Goal: Navigation & Orientation: Find specific page/section

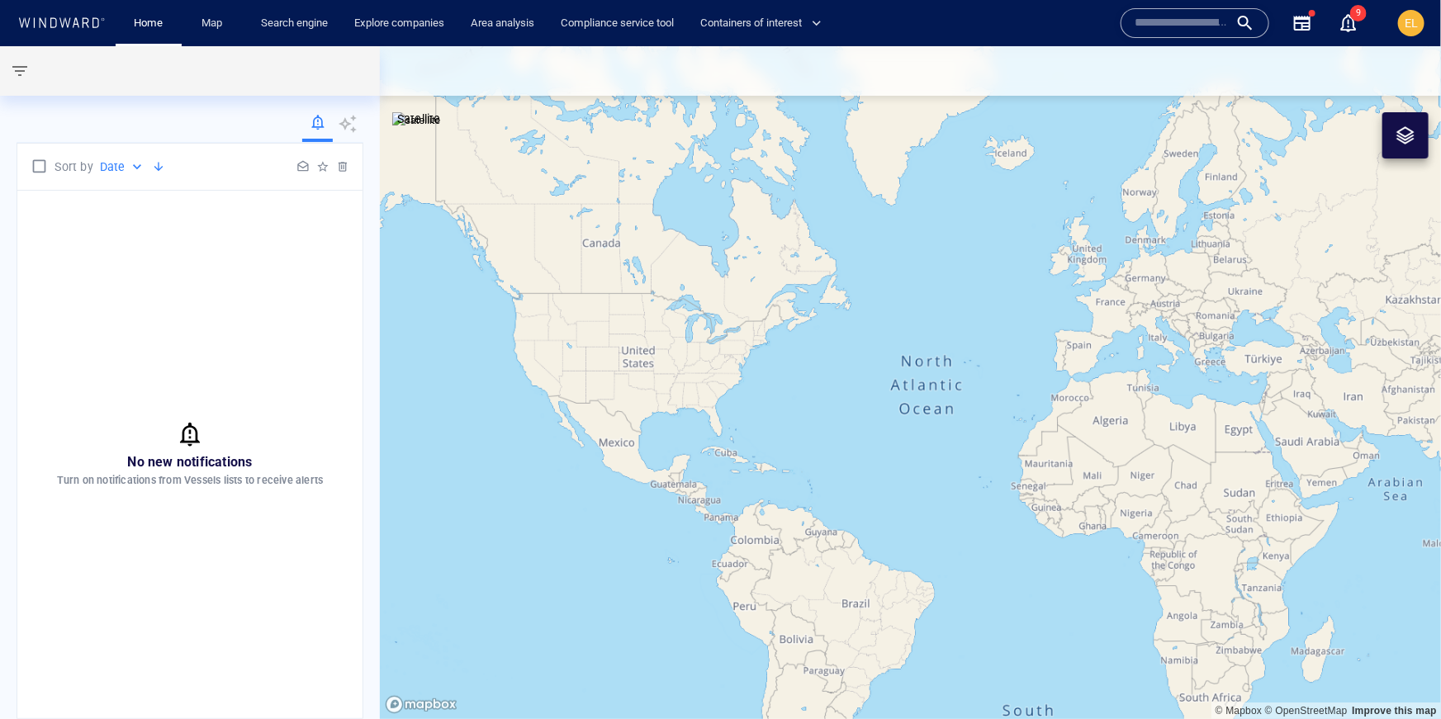
click at [1415, 31] on div "EL" at bounding box center [1411, 23] width 13 height 20
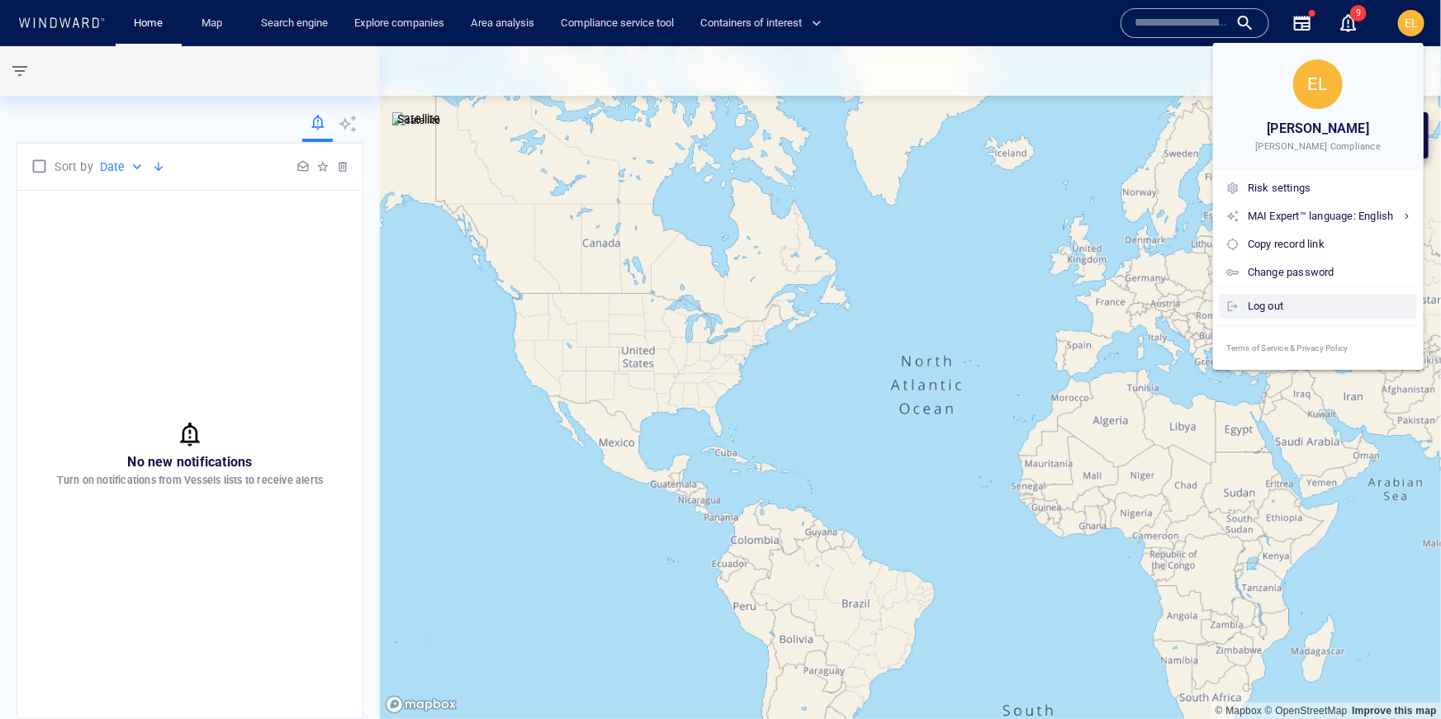
click at [1274, 310] on div "Log out" at bounding box center [1329, 306] width 163 height 18
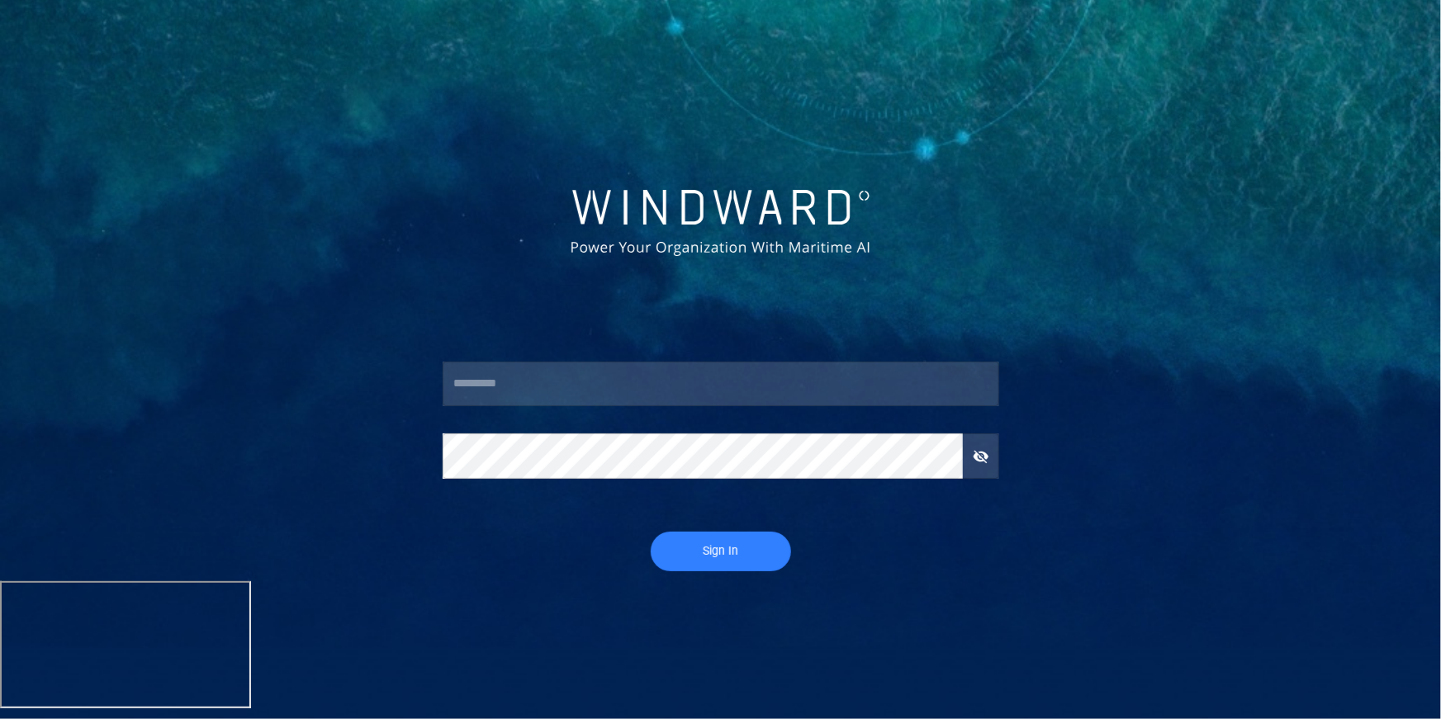
click at [610, 379] on input "text" at bounding box center [721, 384] width 557 height 45
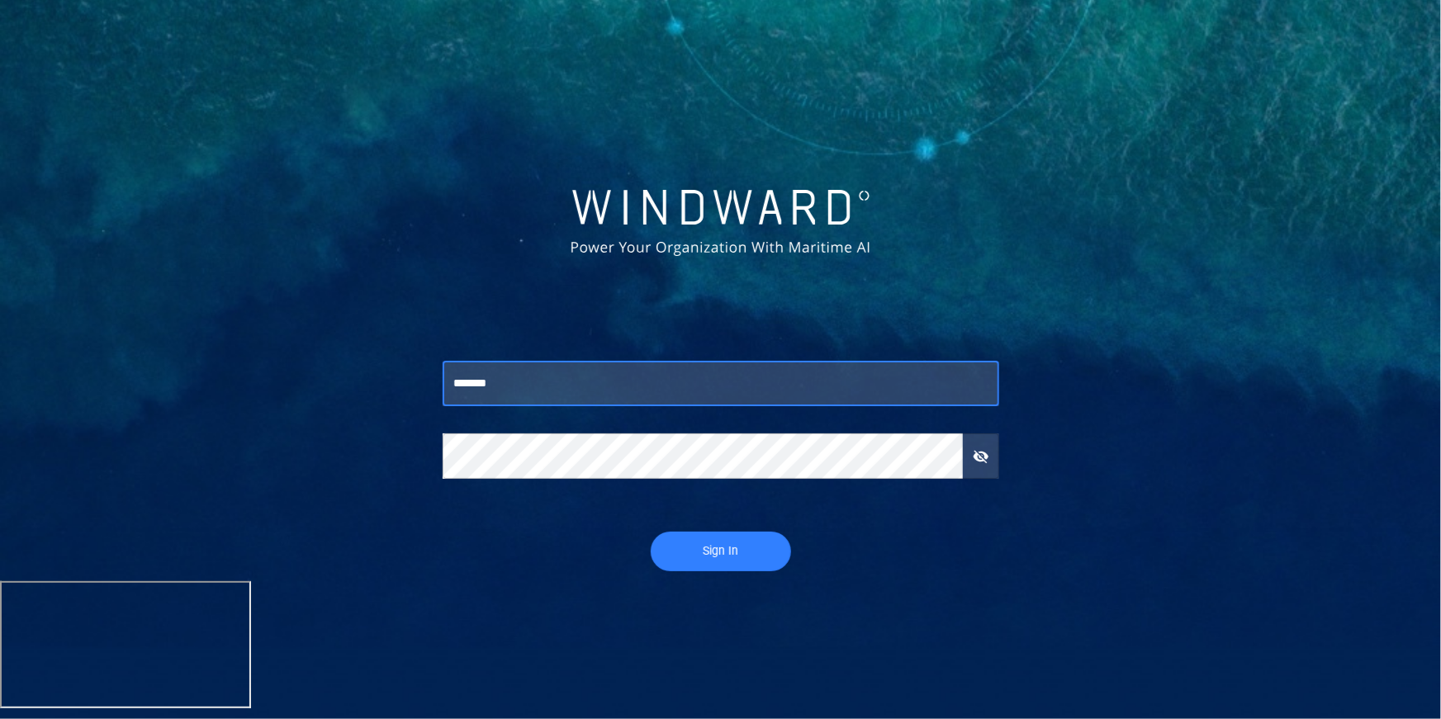
type input "*******"
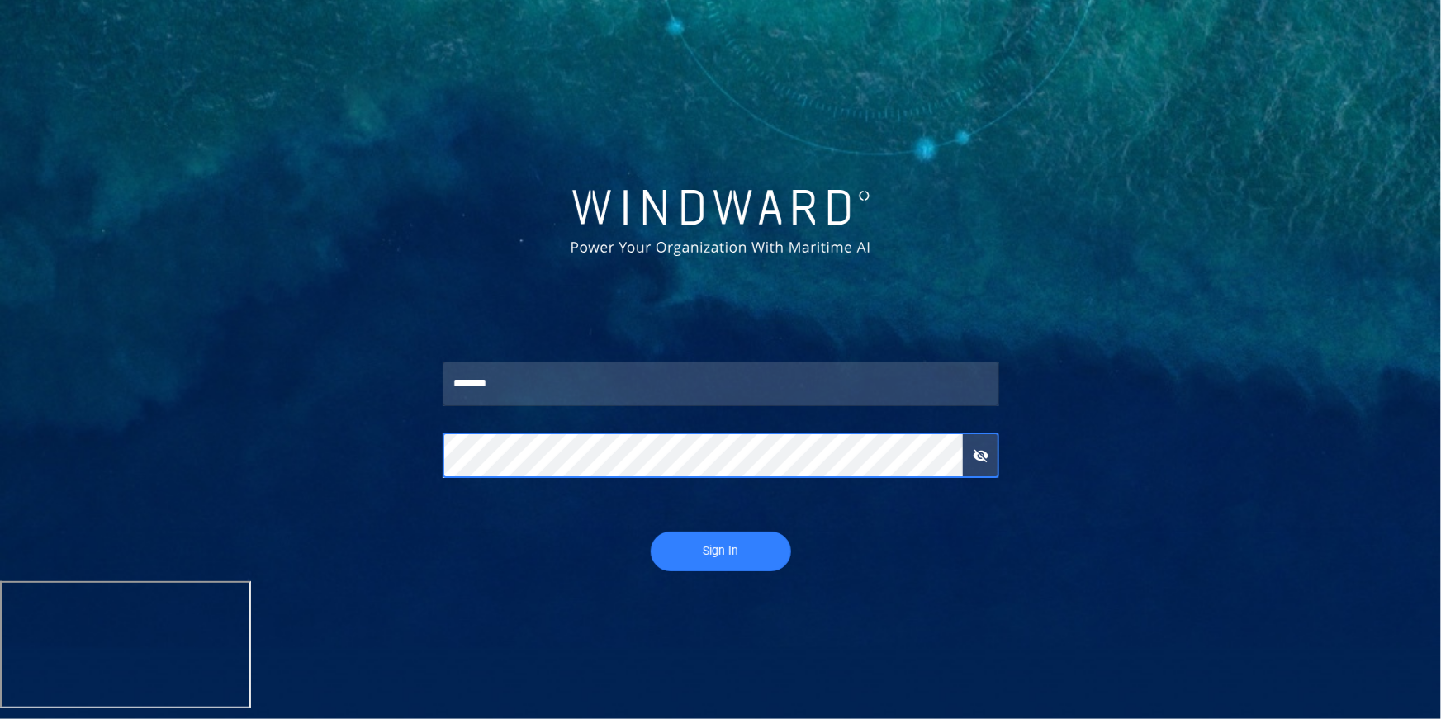
click at [651, 532] on button "Sign In" at bounding box center [721, 552] width 140 height 40
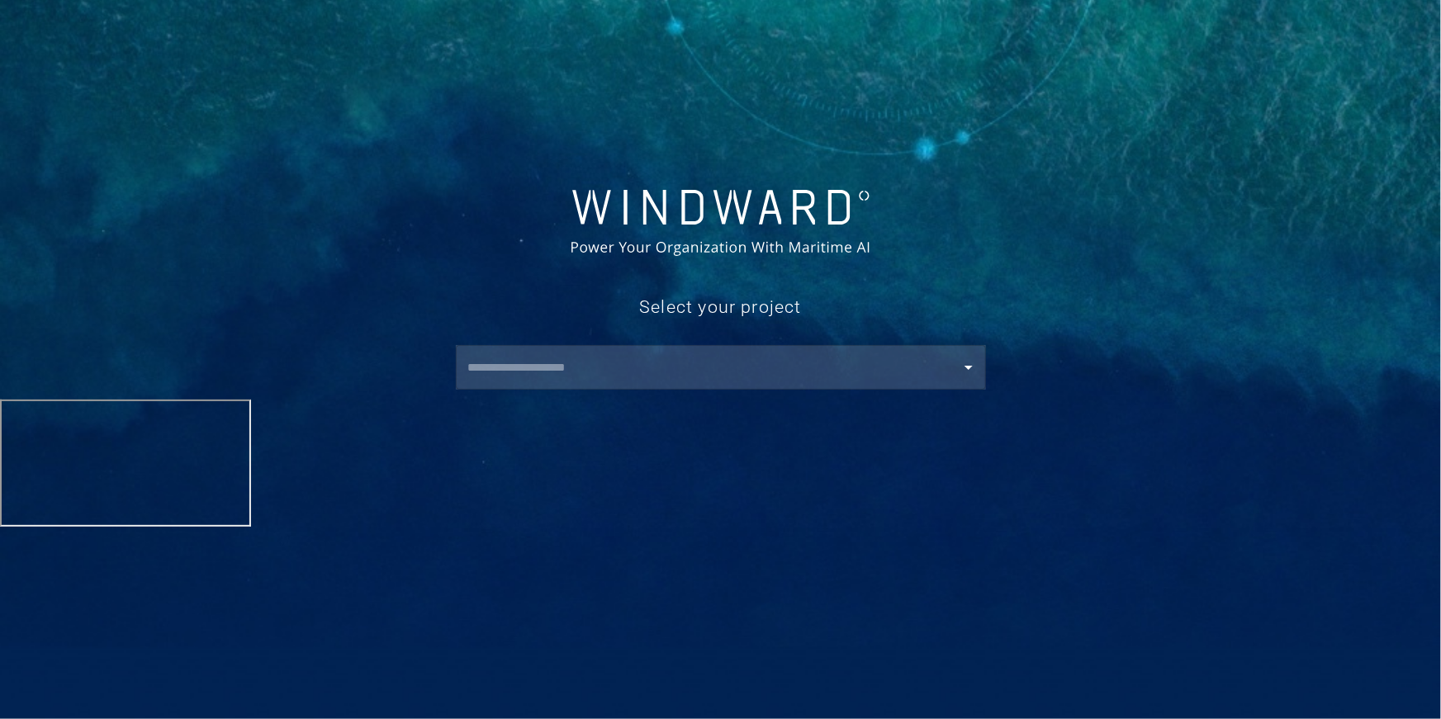
click at [533, 378] on input "text" at bounding box center [724, 368] width 523 height 30
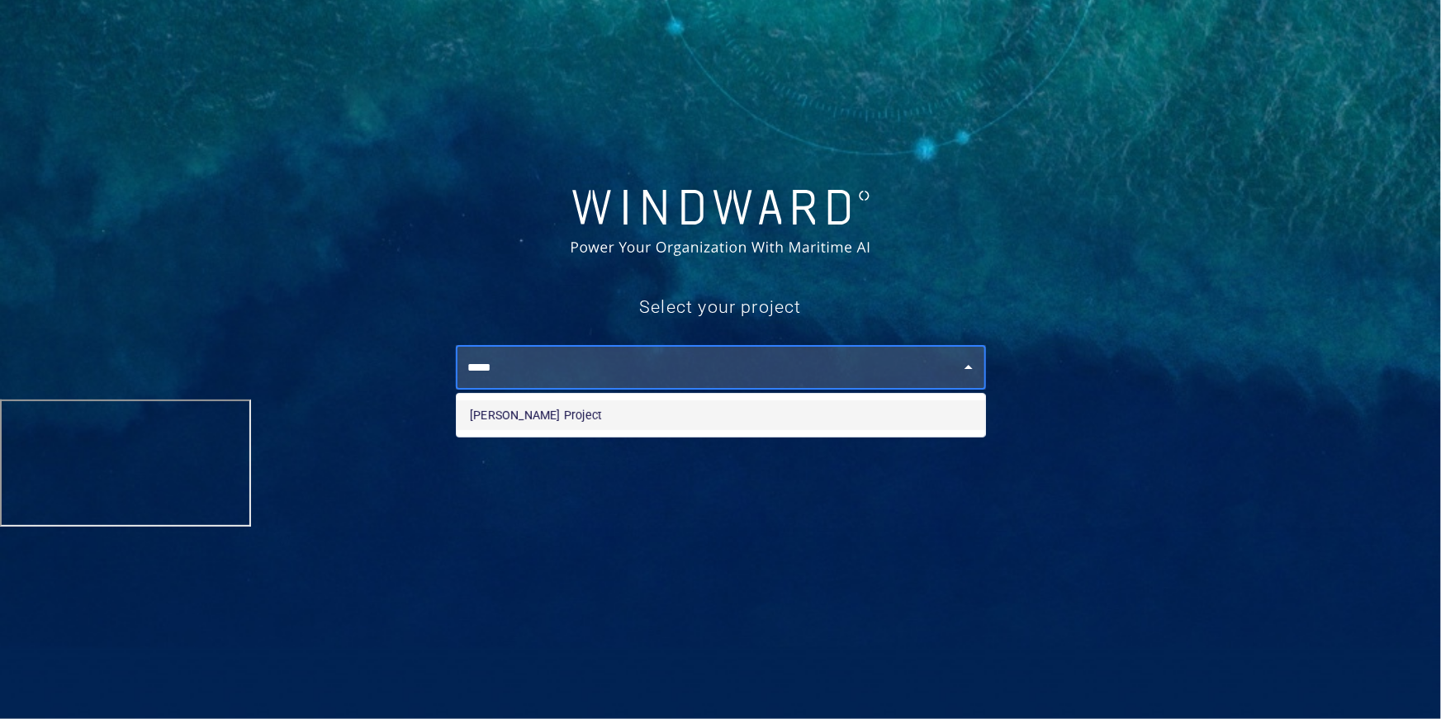
click at [564, 424] on li "Darcy's Project" at bounding box center [721, 416] width 529 height 30
type input "**********"
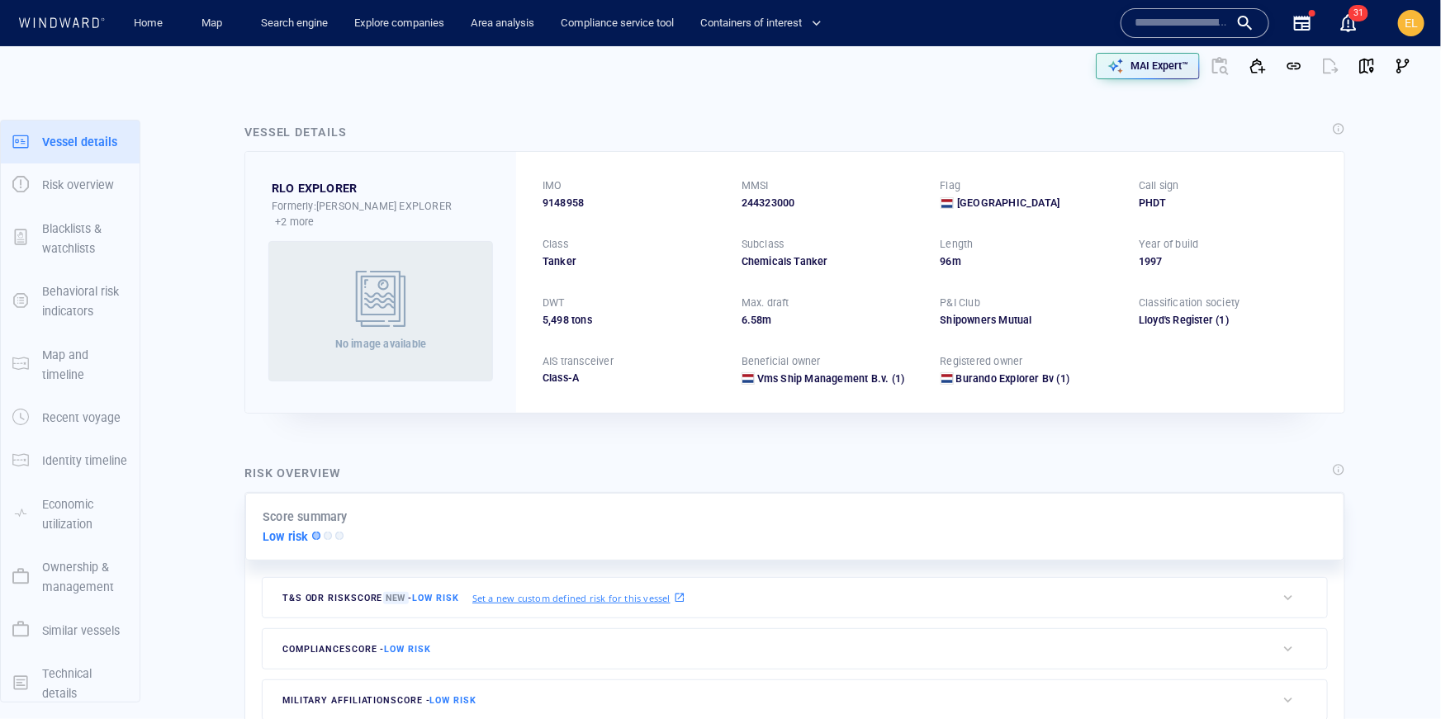
click at [1419, 27] on div "EL" at bounding box center [1411, 23] width 26 height 26
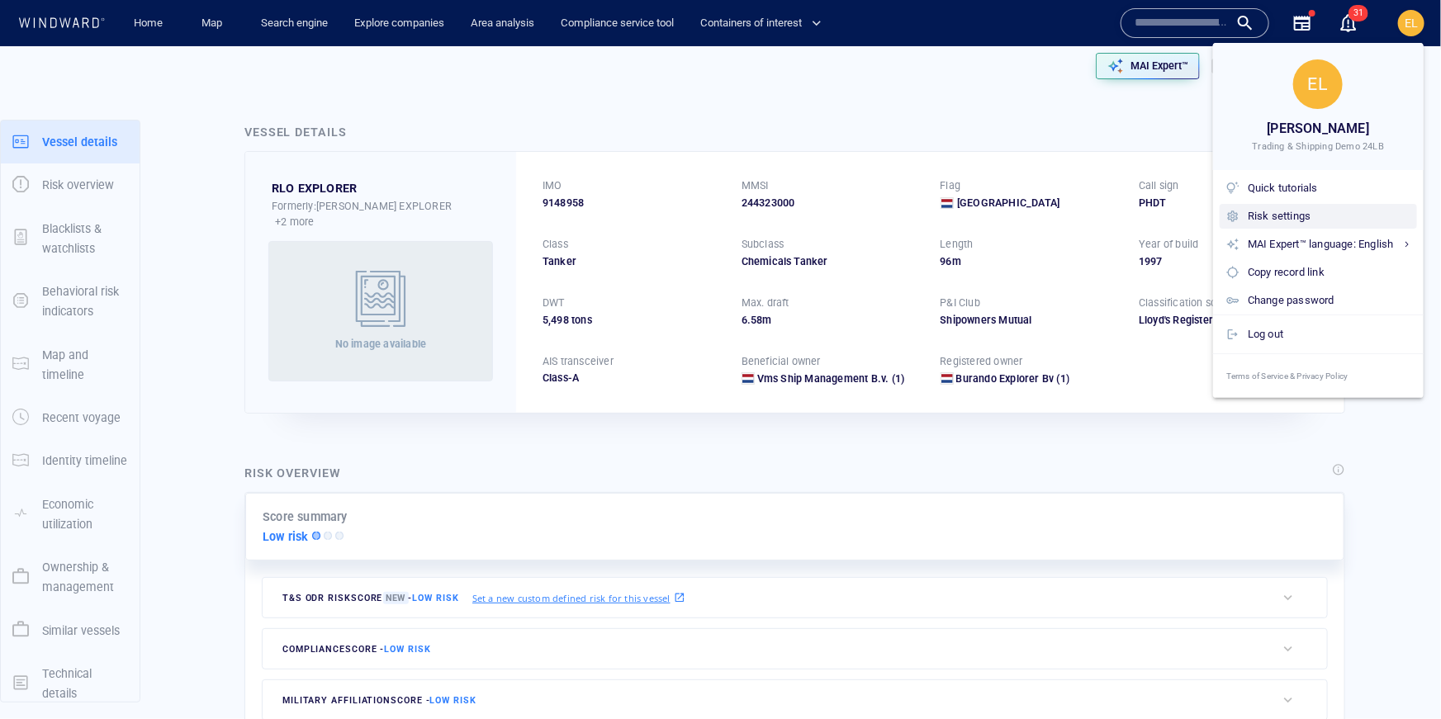
click at [1297, 218] on div "Risk settings" at bounding box center [1329, 216] width 163 height 18
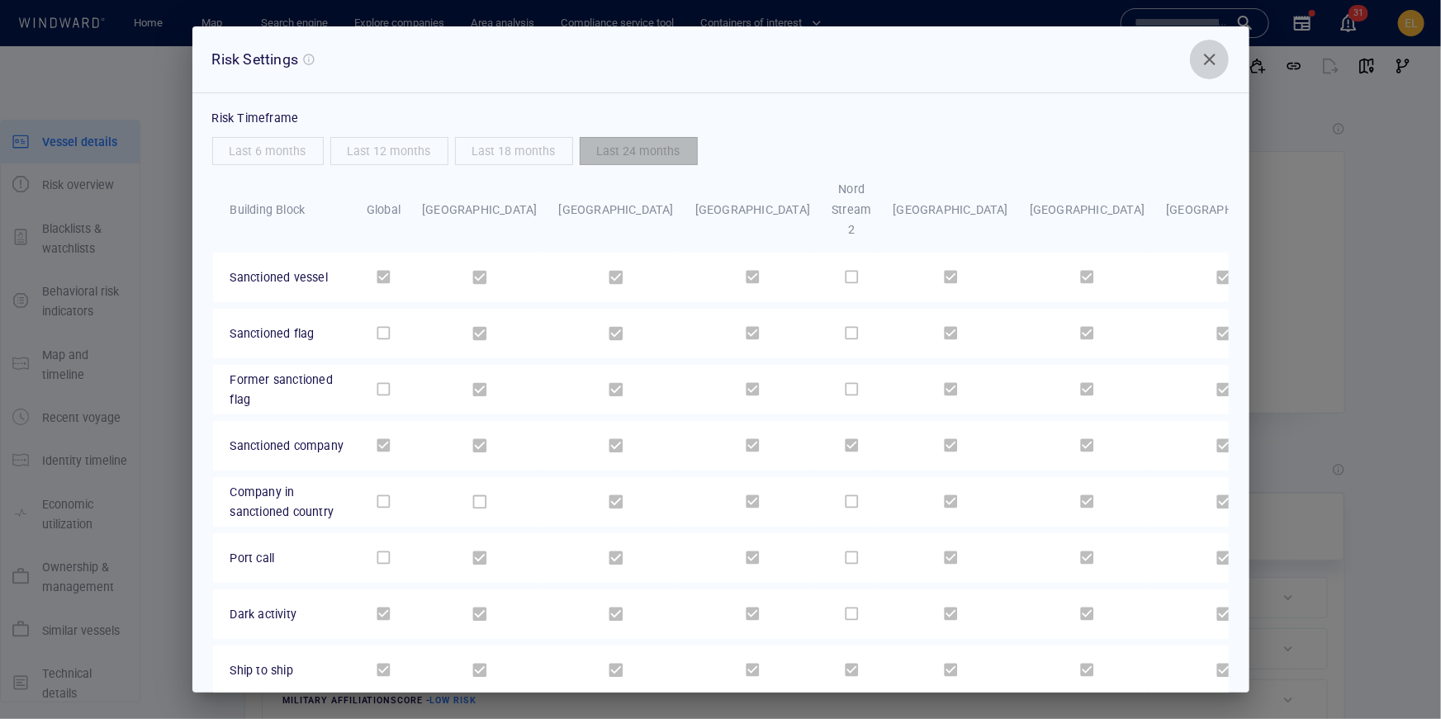
click at [1220, 50] on button "Close" at bounding box center [1210, 60] width 40 height 40
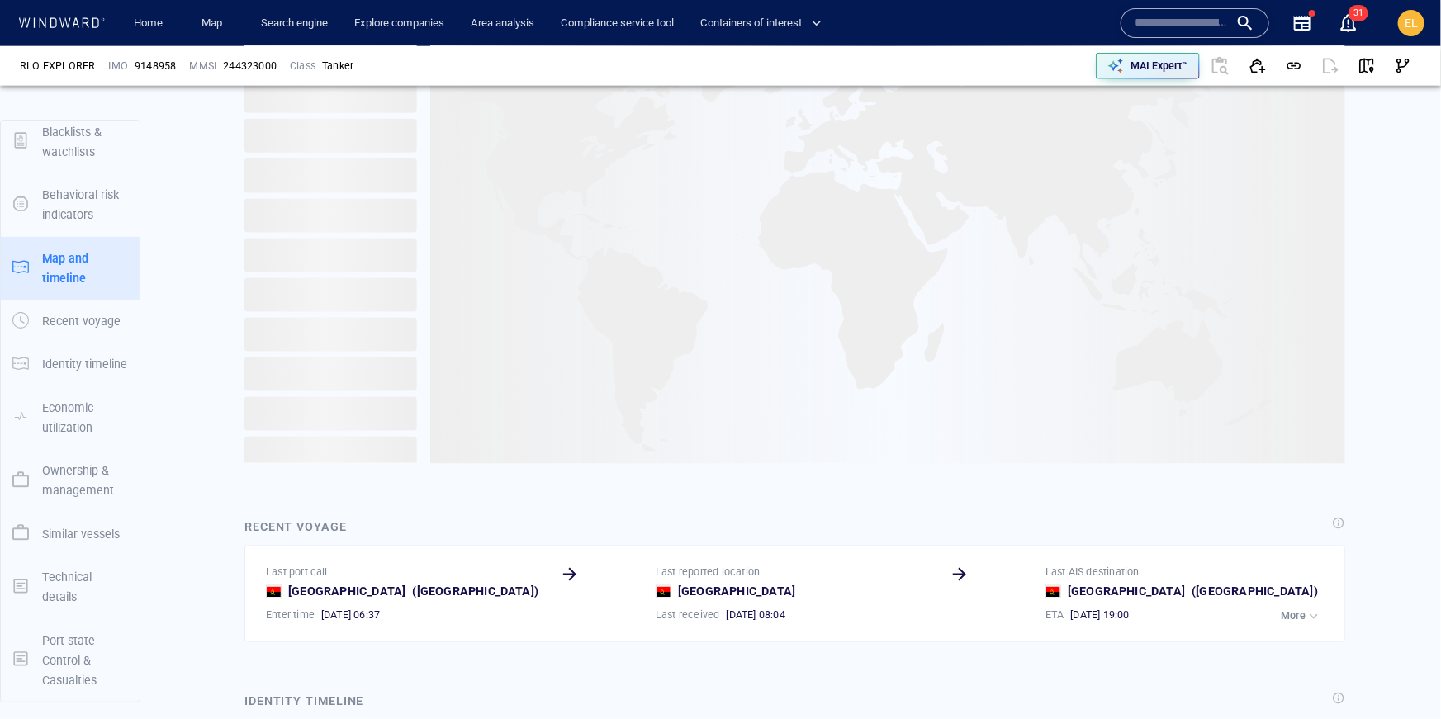
scroll to position [5738, 0]
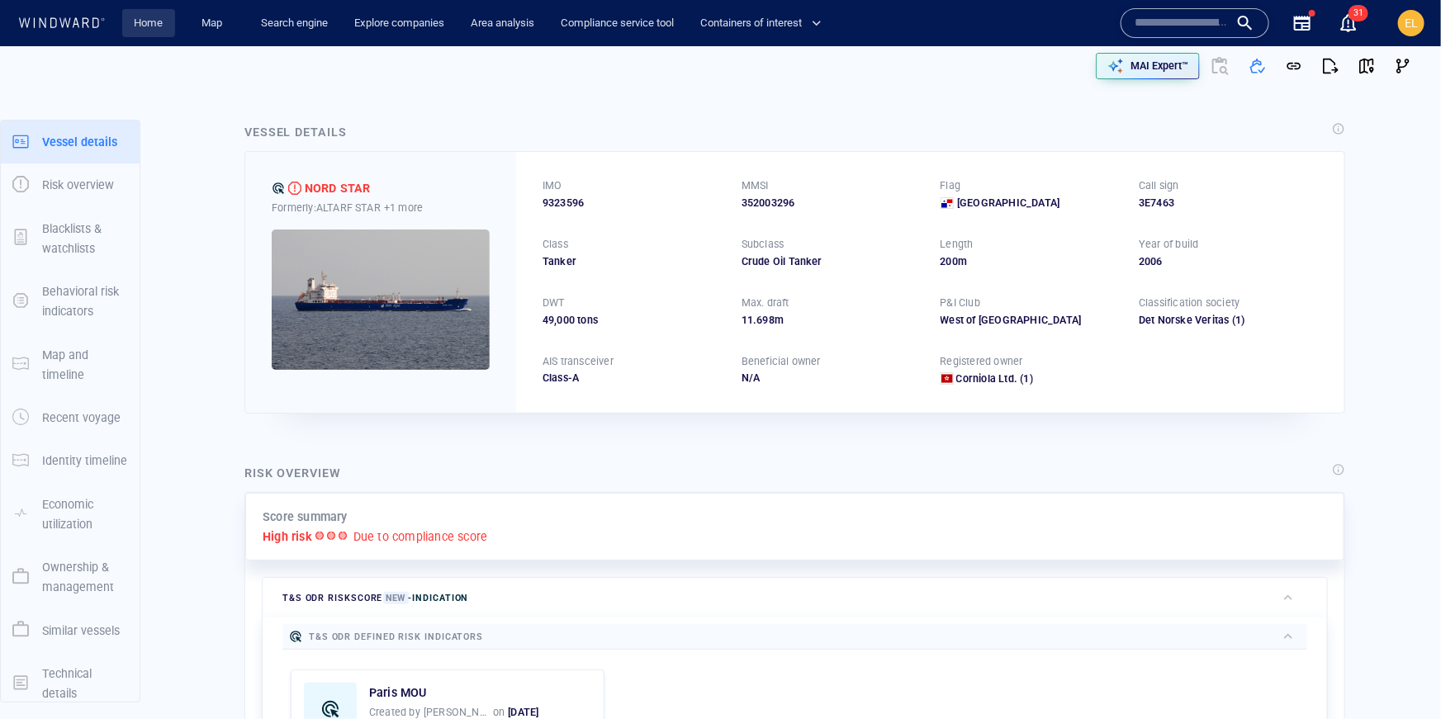
click at [135, 24] on link "Home" at bounding box center [149, 23] width 42 height 29
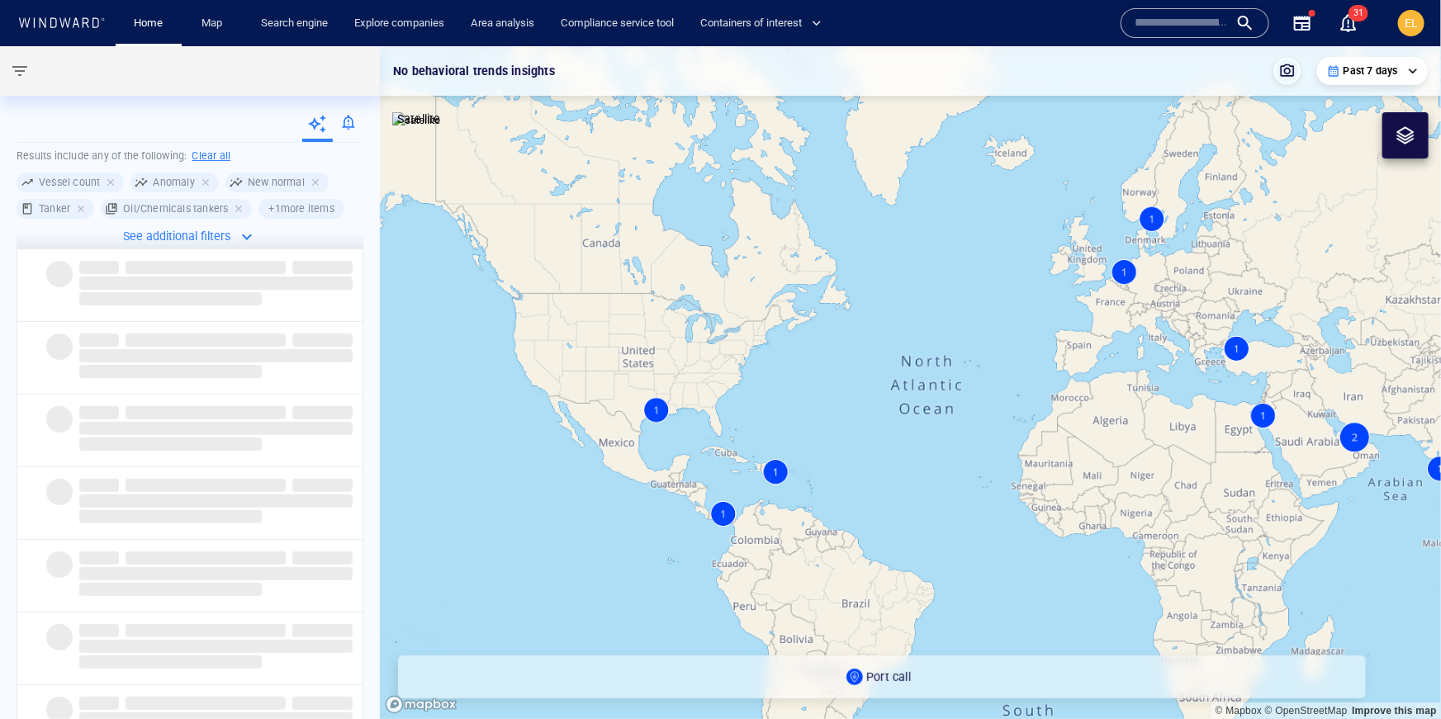
click at [86, 24] on icon at bounding box center [61, 22] width 88 height 11
click at [1414, 19] on span "EL" at bounding box center [1411, 23] width 13 height 13
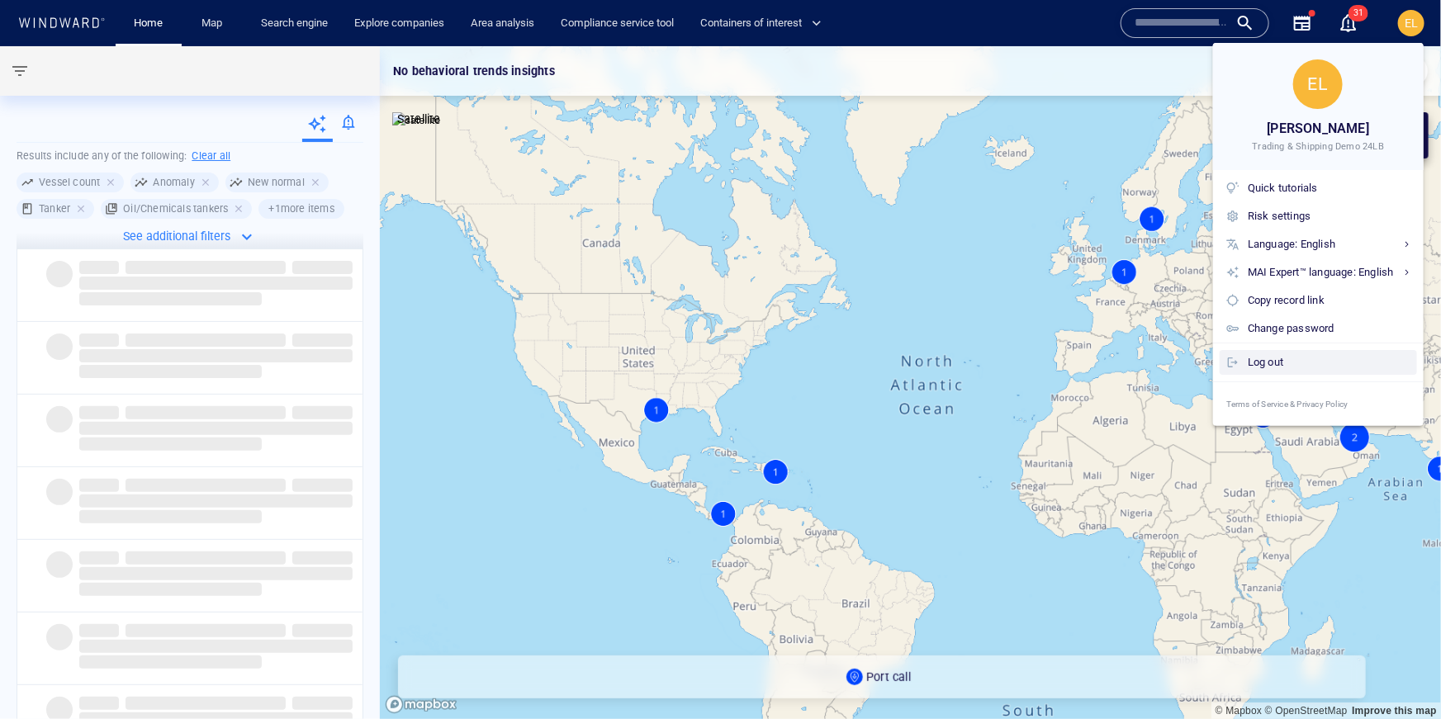
click at [1267, 358] on div "Log out" at bounding box center [1329, 362] width 163 height 18
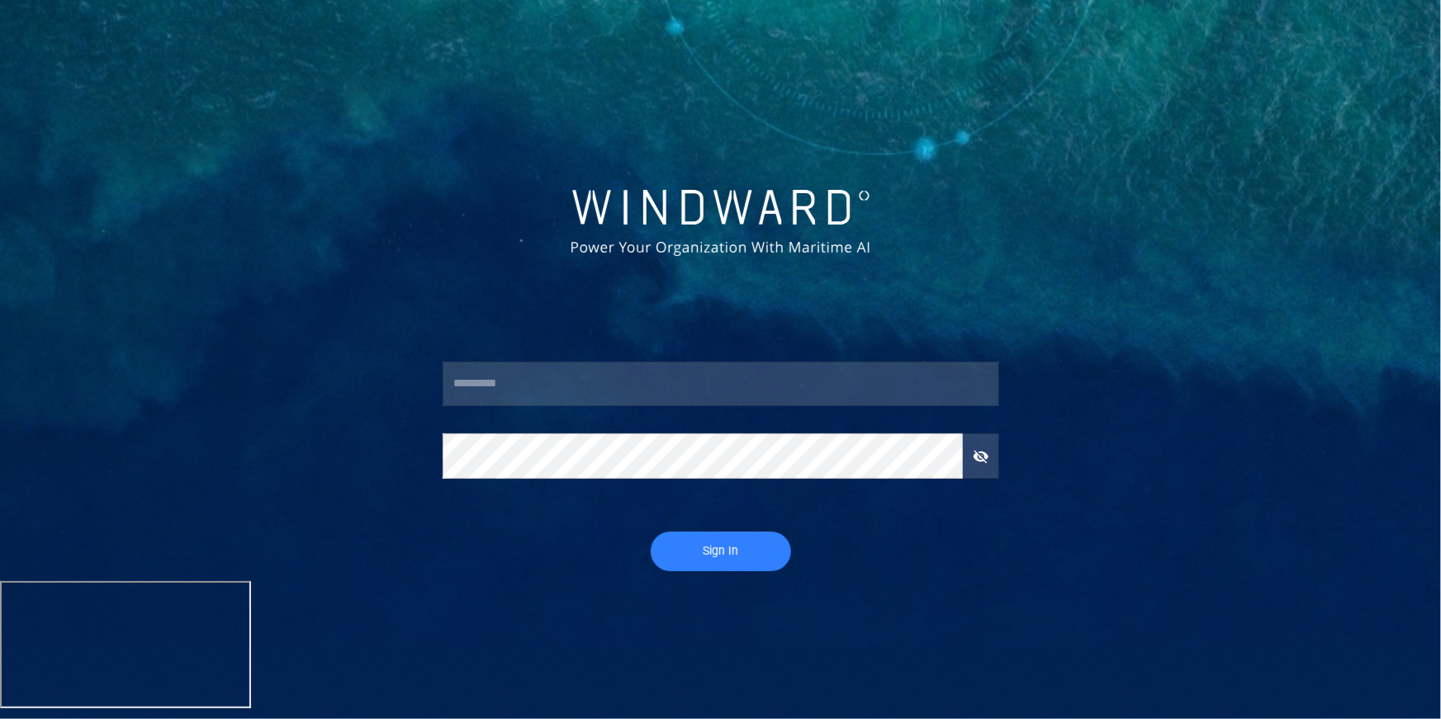
click at [505, 391] on input "text" at bounding box center [721, 384] width 557 height 45
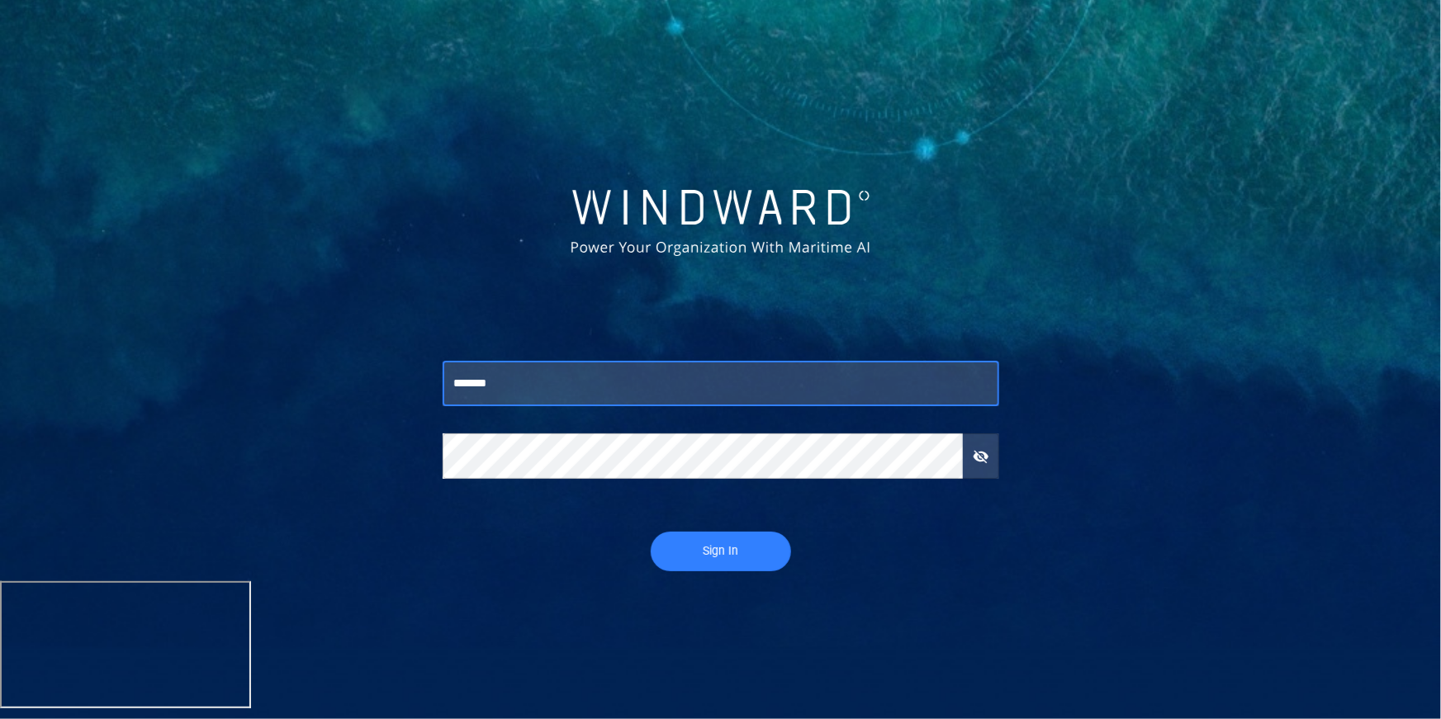
type input "*******"
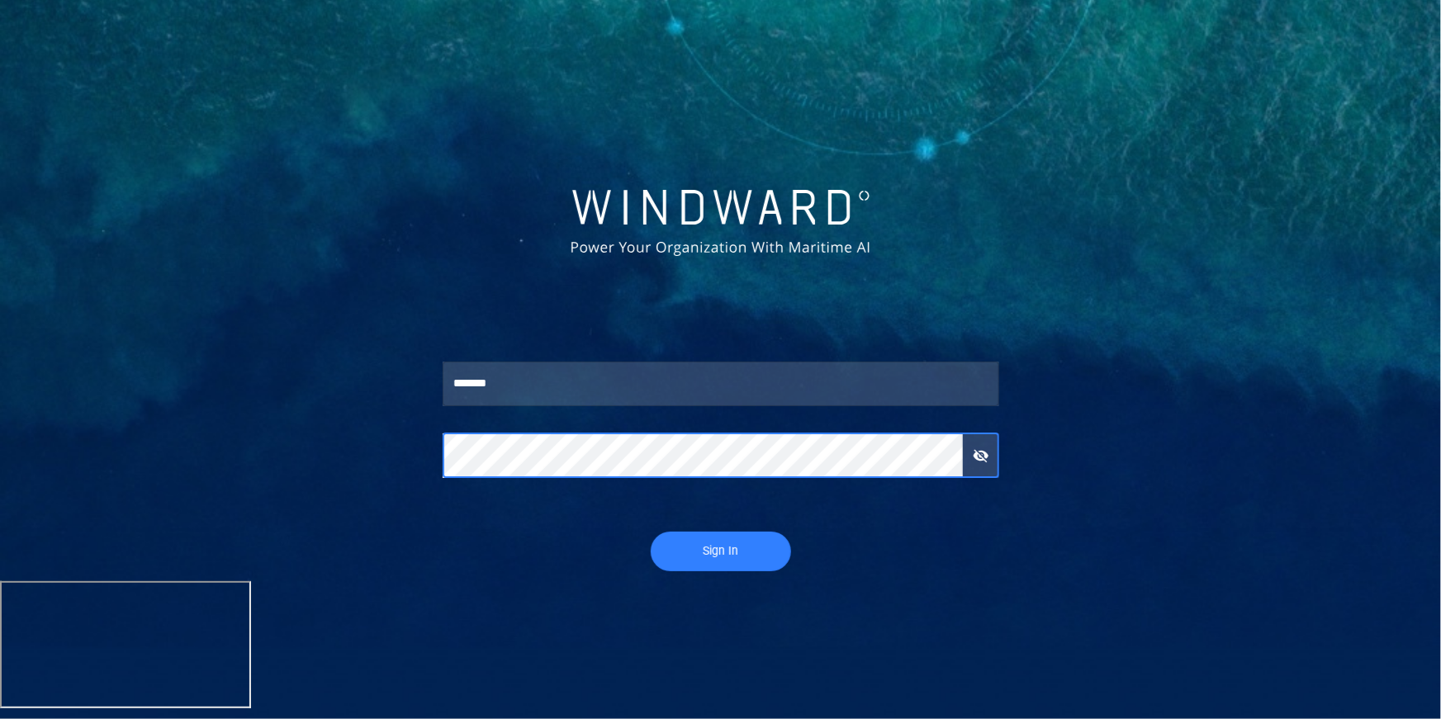
click at [651, 532] on button "Sign In" at bounding box center [721, 552] width 140 height 40
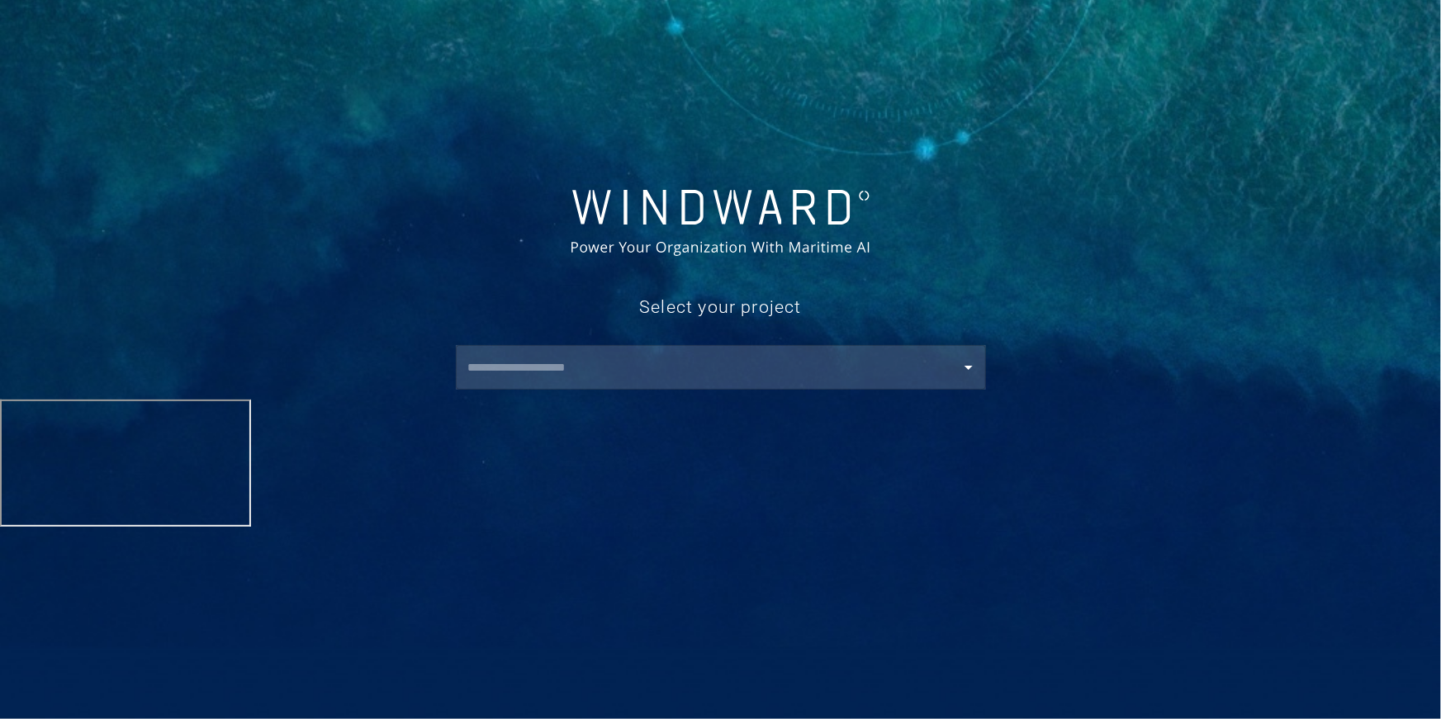
click at [595, 368] on input "text" at bounding box center [724, 368] width 523 height 30
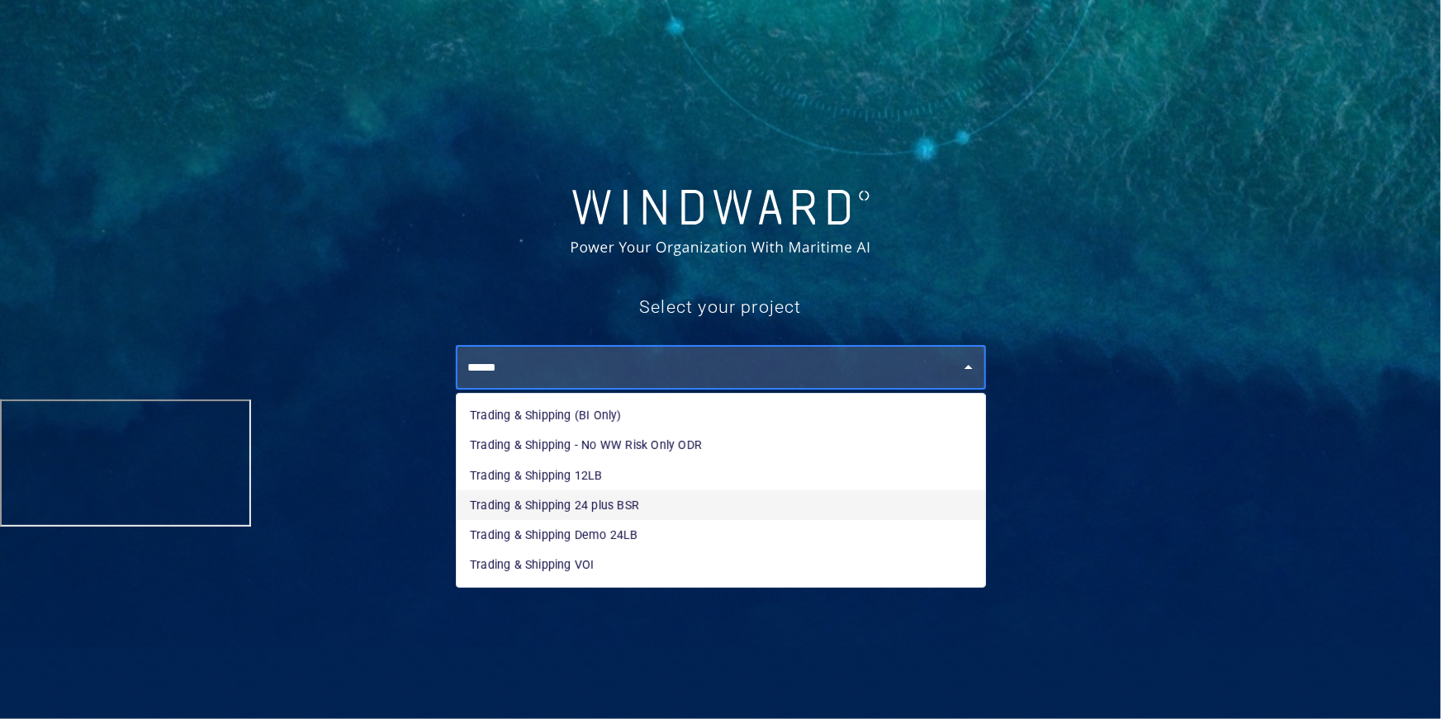
click at [638, 496] on li "Trading & Shipping 24 plus BSR" at bounding box center [721, 506] width 529 height 30
type input "**********"
